Goal: Navigation & Orientation: Find specific page/section

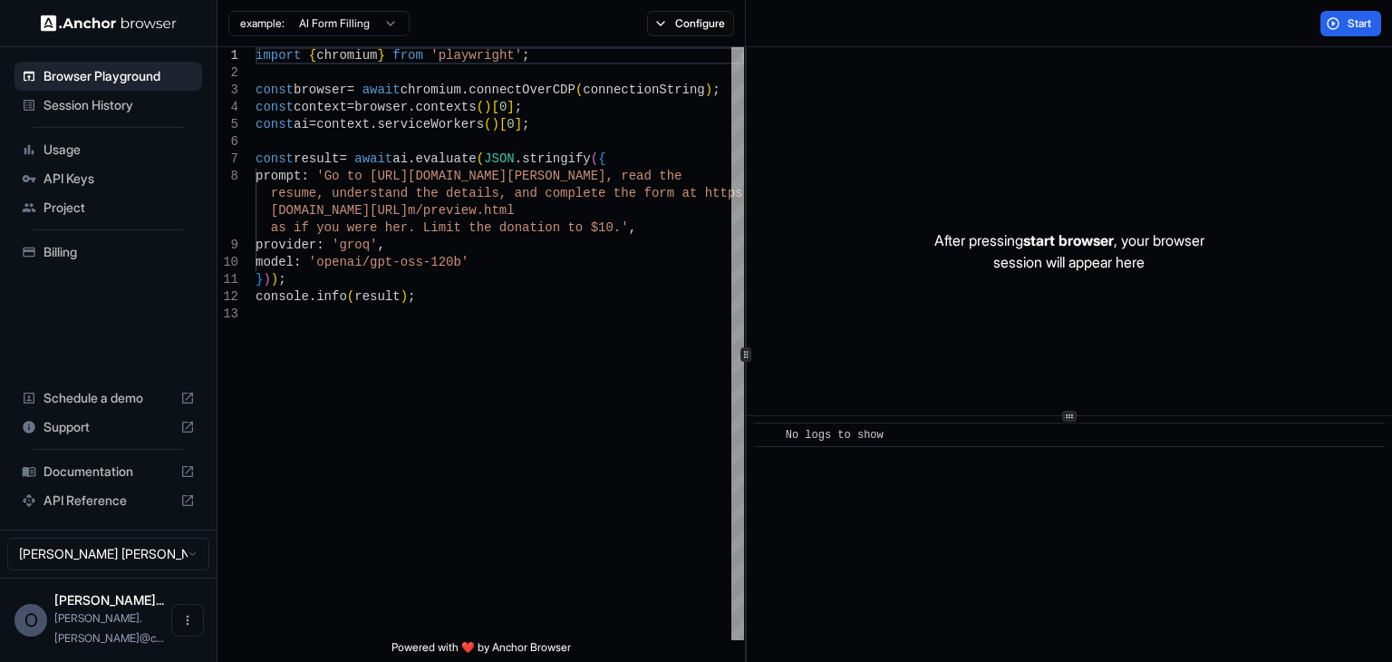
click at [102, 106] on span "Session History" at bounding box center [119, 105] width 151 height 18
